Goal: Navigation & Orientation: Go to known website

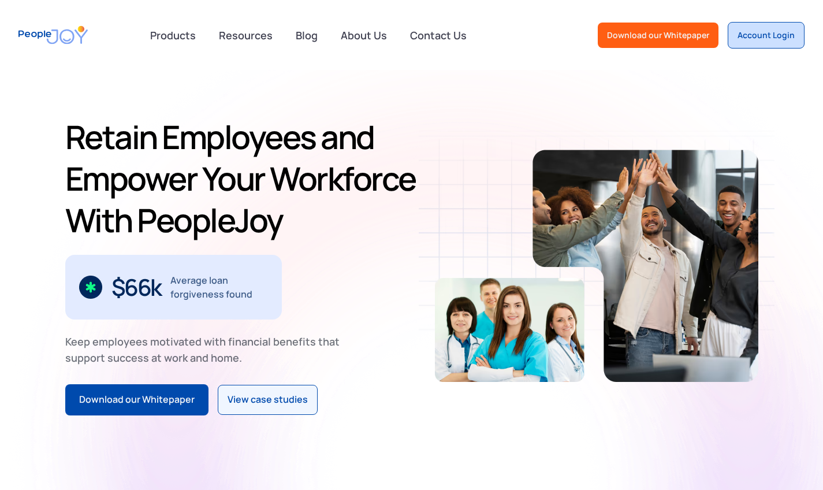
click at [761, 35] on div "Account Login" at bounding box center [765, 35] width 57 height 12
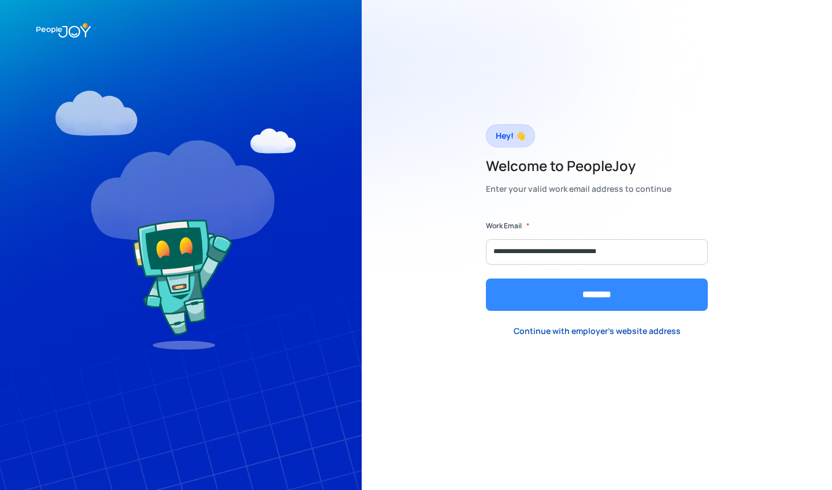
type input "**********"
click at [558, 296] on input "********" at bounding box center [597, 294] width 222 height 32
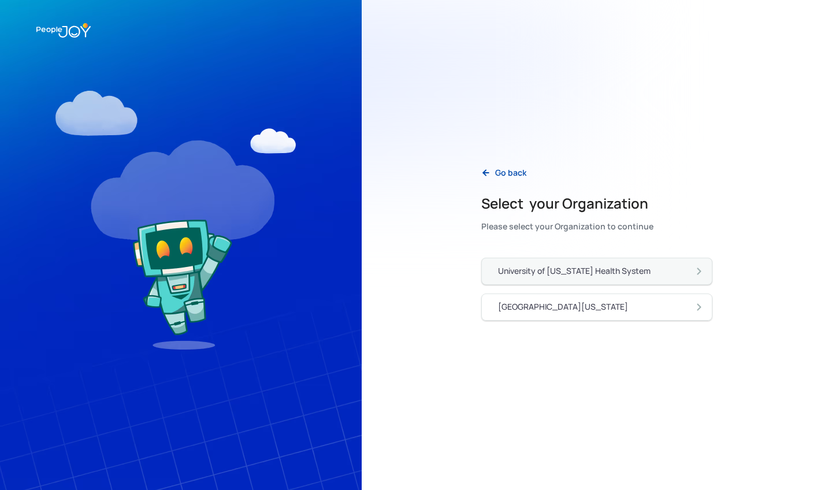
click at [591, 260] on link "University of [US_STATE] Health System" at bounding box center [596, 271] width 231 height 27
